Goal: Check status: Check status

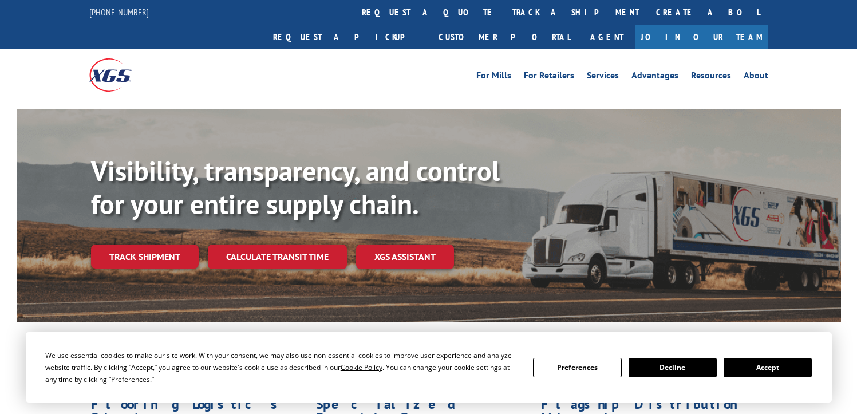
drag, startPoint x: 0, startPoint y: 0, endPoint x: 398, endPoint y: 230, distance: 459.4
click at [398, 244] on link "XGS ASSISTANT" at bounding box center [405, 256] width 98 height 25
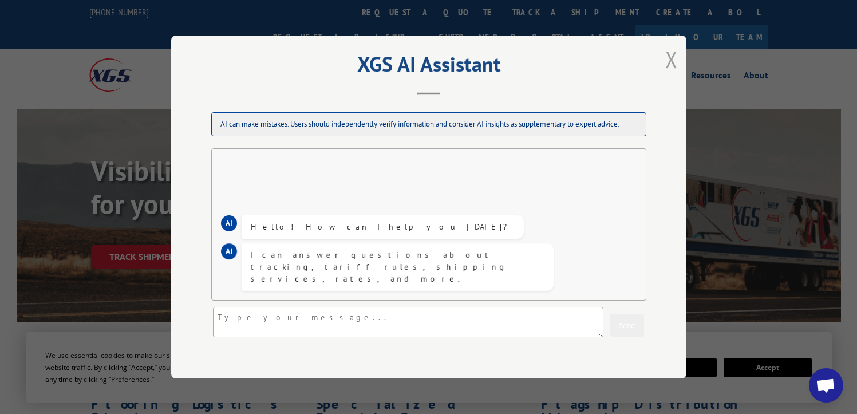
click at [665, 60] on button "Close modal" at bounding box center [671, 59] width 13 height 30
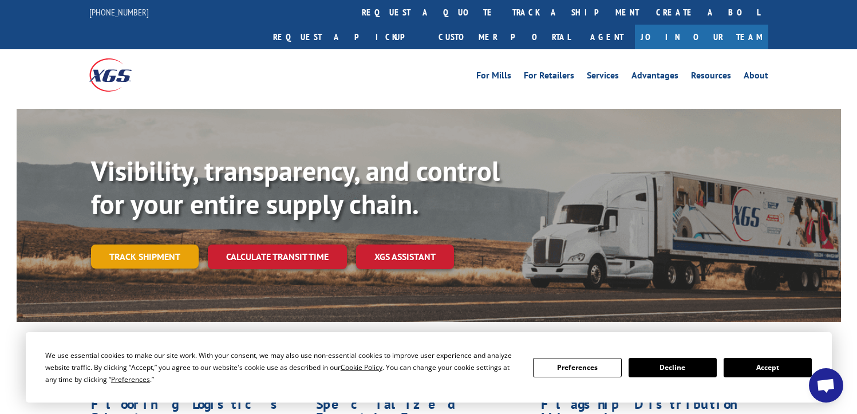
click at [145, 244] on link "Track shipment" at bounding box center [145, 256] width 108 height 24
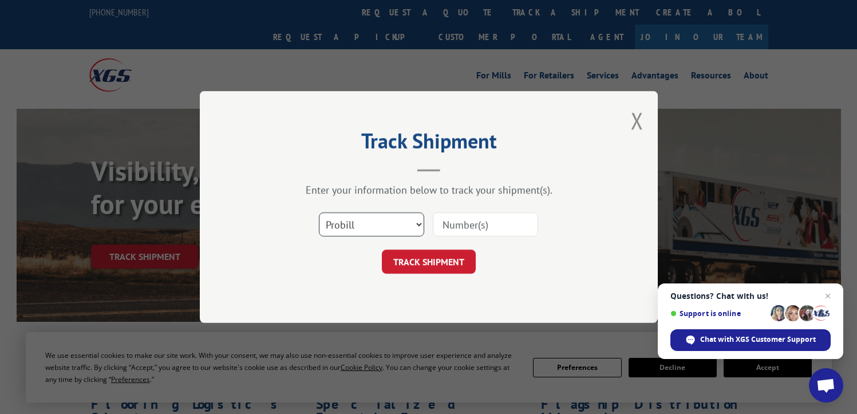
drag, startPoint x: 393, startPoint y: 221, endPoint x: 386, endPoint y: 235, distance: 15.4
click at [393, 221] on select "Select category... Probill BOL PO" at bounding box center [371, 224] width 105 height 24
click at [319, 212] on select "Select category... Probill BOL PO" at bounding box center [371, 224] width 105 height 24
drag, startPoint x: 366, startPoint y: 229, endPoint x: 363, endPoint y: 238, distance: 9.6
click at [366, 229] on select "Select category... Probill BOL PO" at bounding box center [371, 224] width 105 height 24
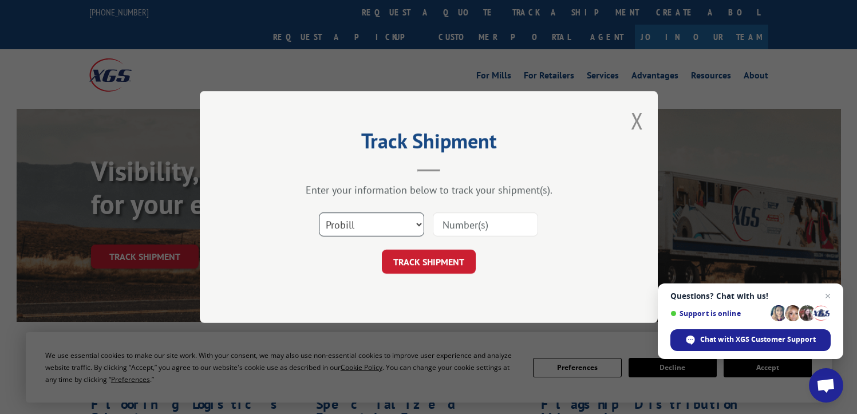
select select "bol"
click at [319, 212] on select "Select category... Probill BOL PO" at bounding box center [371, 224] width 105 height 24
click at [453, 231] on input at bounding box center [485, 224] width 105 height 24
type input "2844024"
click at [436, 259] on button "TRACK SHIPMENT" at bounding box center [429, 261] width 94 height 24
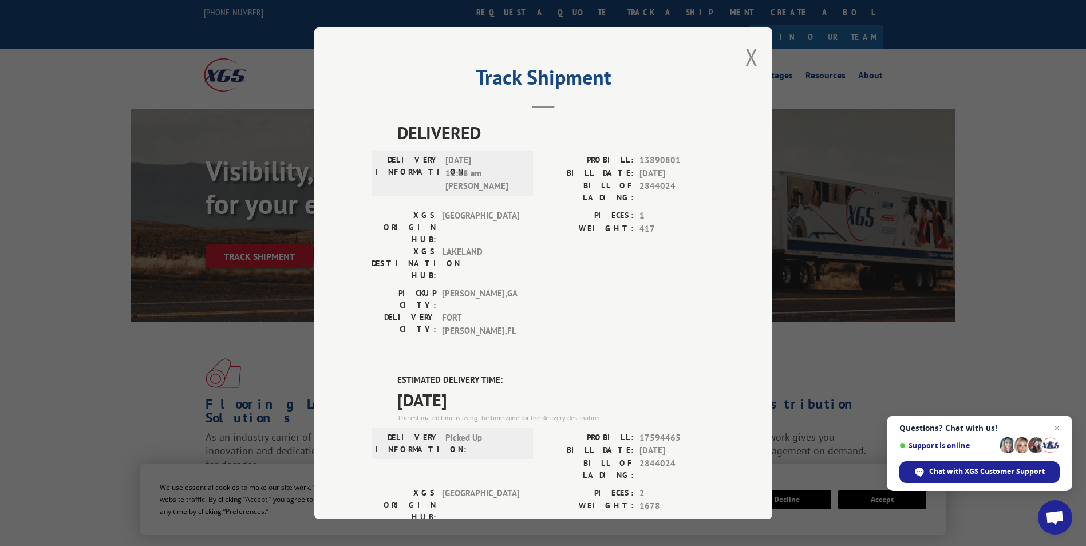
click at [745, 58] on button "Close modal" at bounding box center [751, 57] width 13 height 30
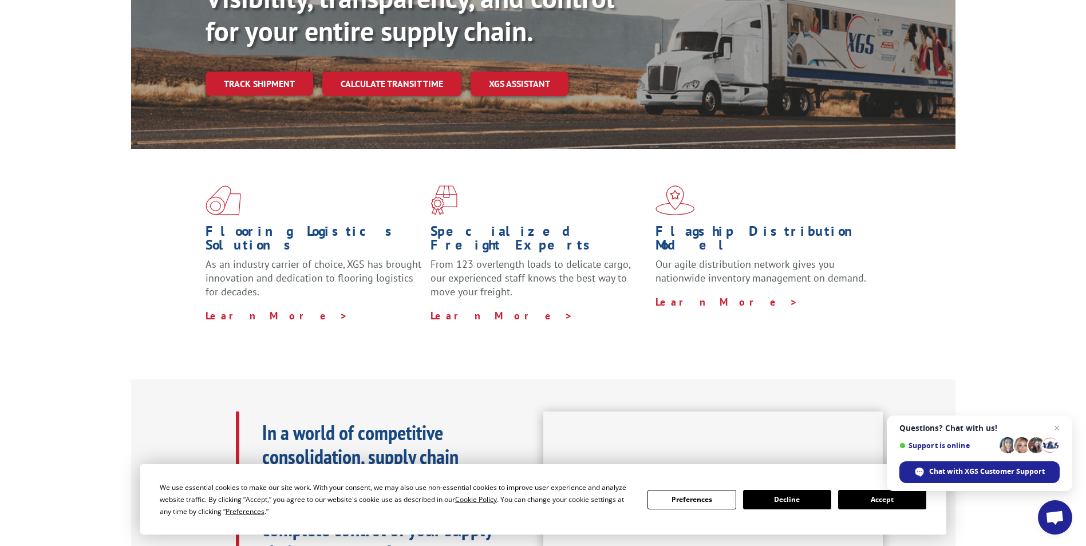
scroll to position [286, 0]
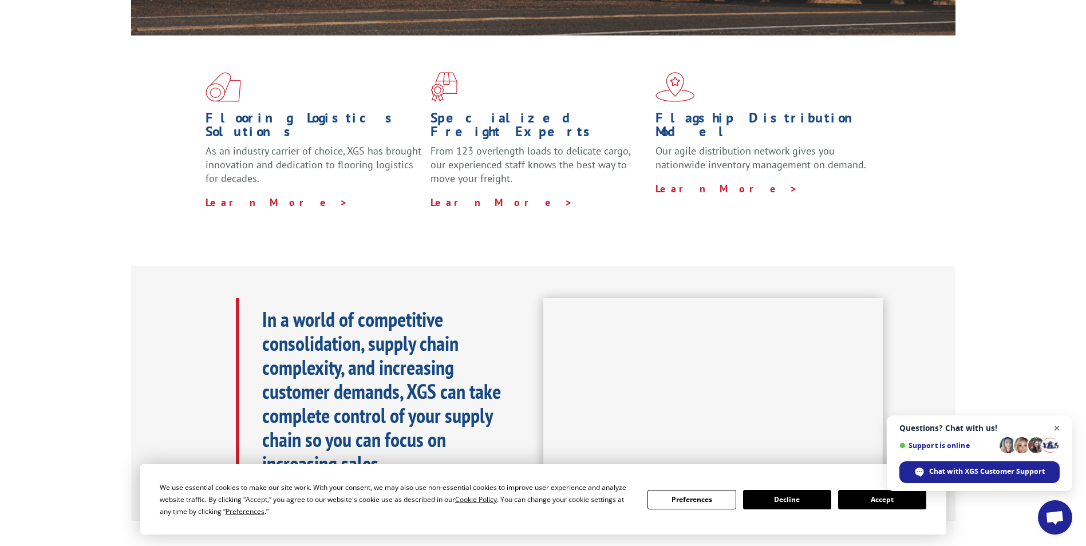
click at [856, 413] on span "Open chat" at bounding box center [1056, 428] width 14 height 14
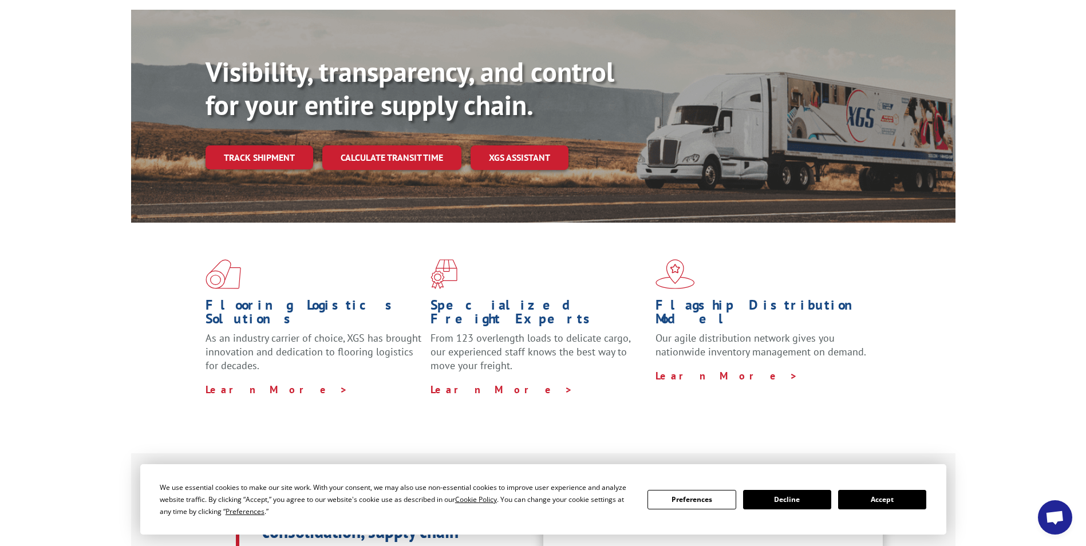
scroll to position [0, 0]
